Goal: Register for event/course

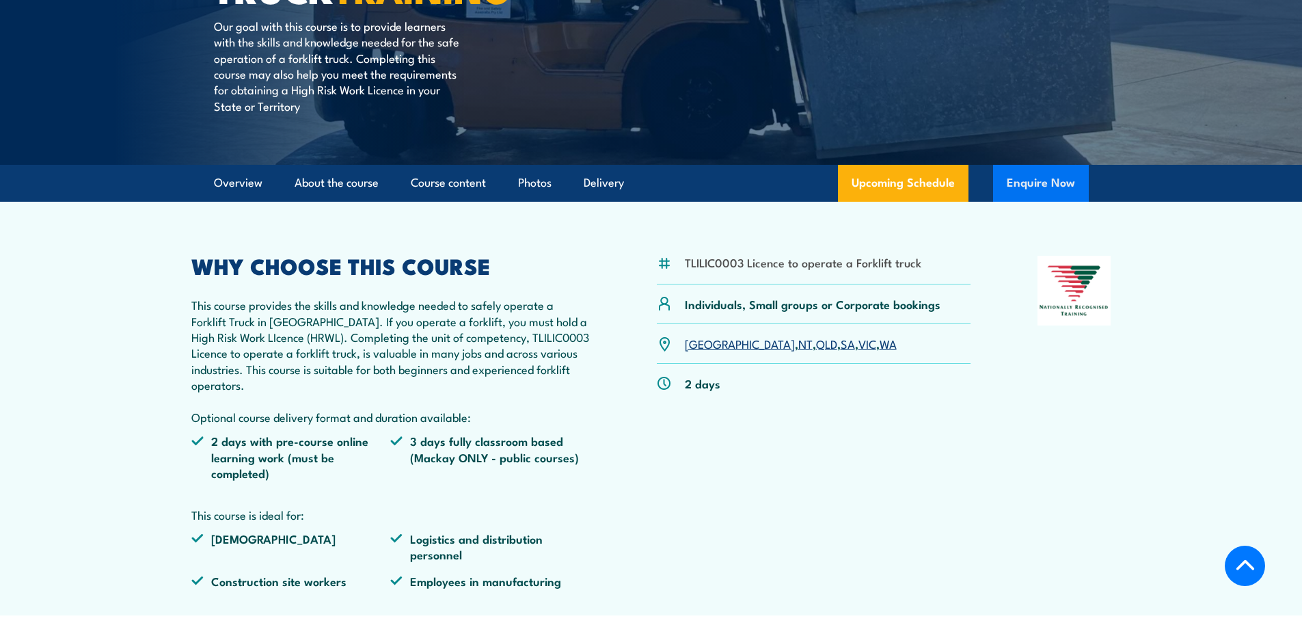
click at [1047, 191] on button "Enquire Now" at bounding box center [1041, 183] width 96 height 37
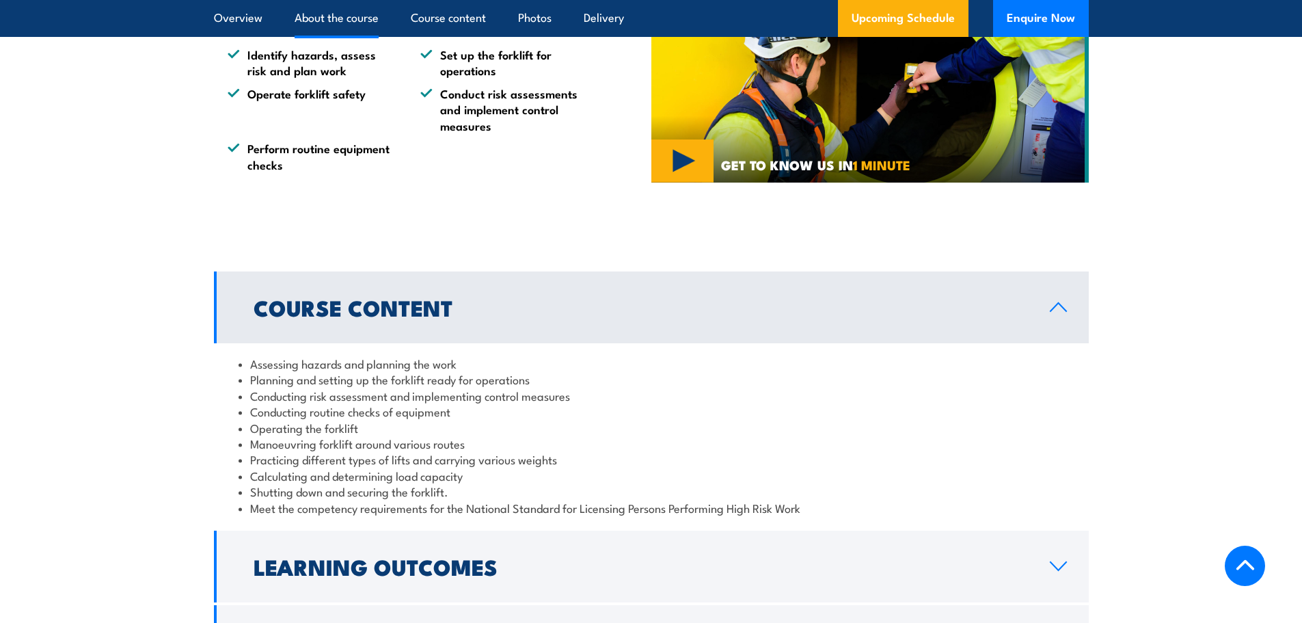
click at [1237, 578] on link "Back to top" at bounding box center [1245, 566] width 40 height 40
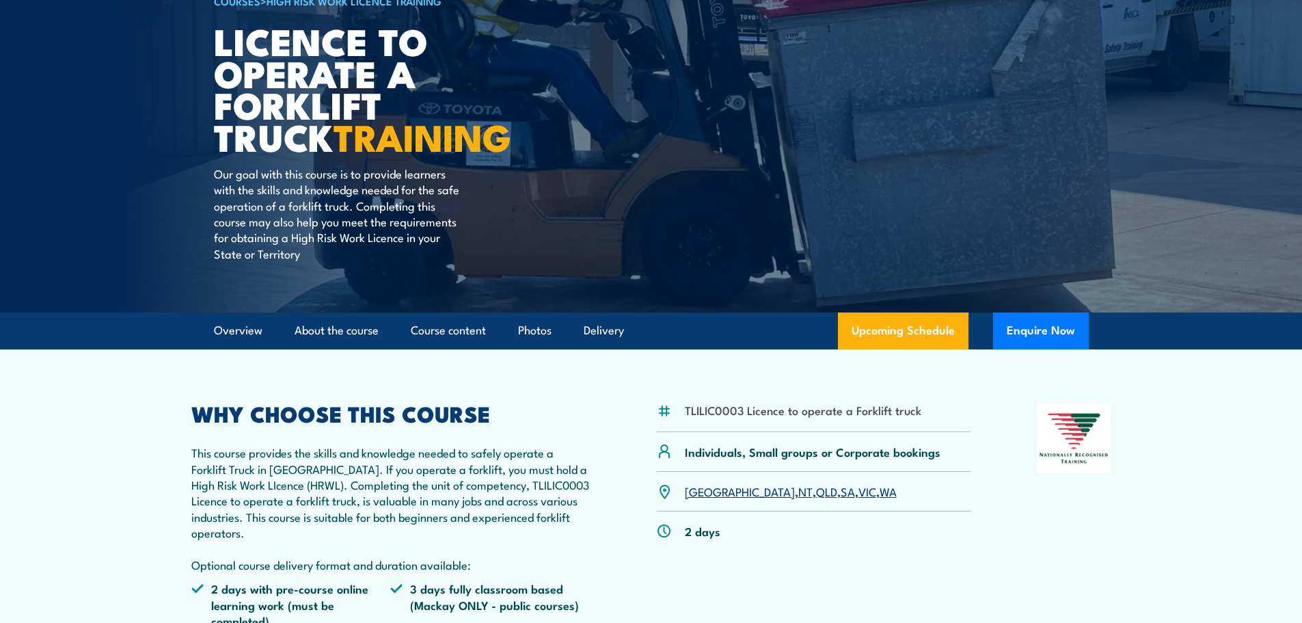
scroll to position [137, 0]
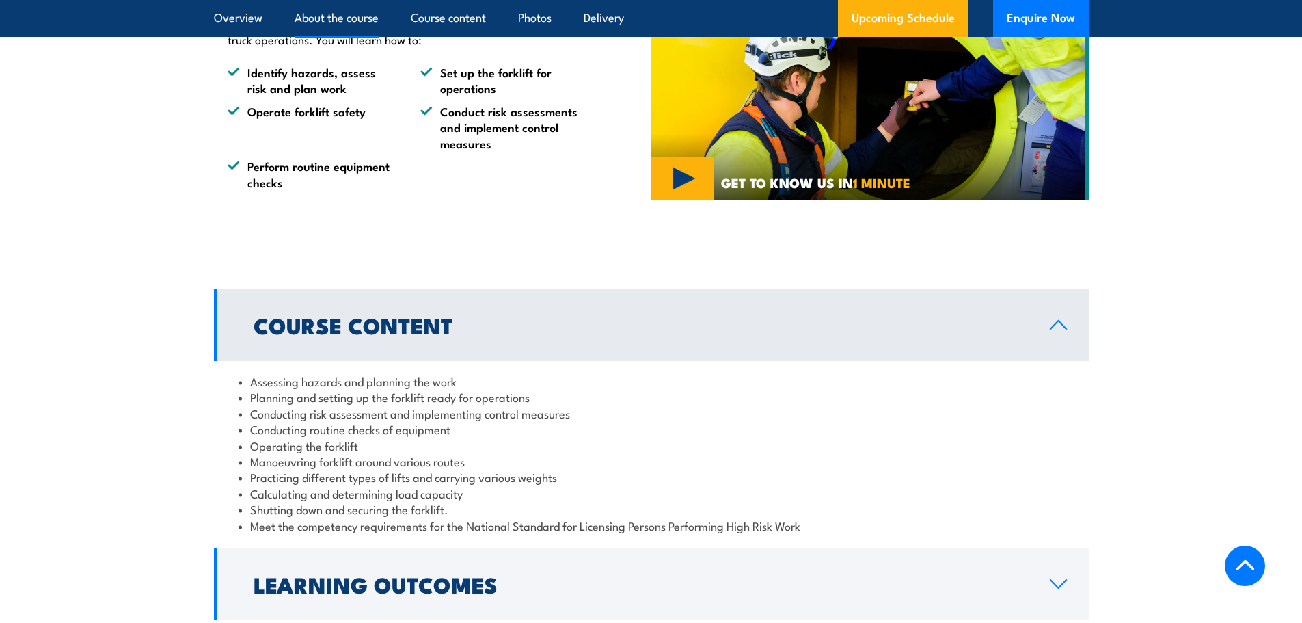
scroll to position [1026, 0]
